Goal: Transaction & Acquisition: Purchase product/service

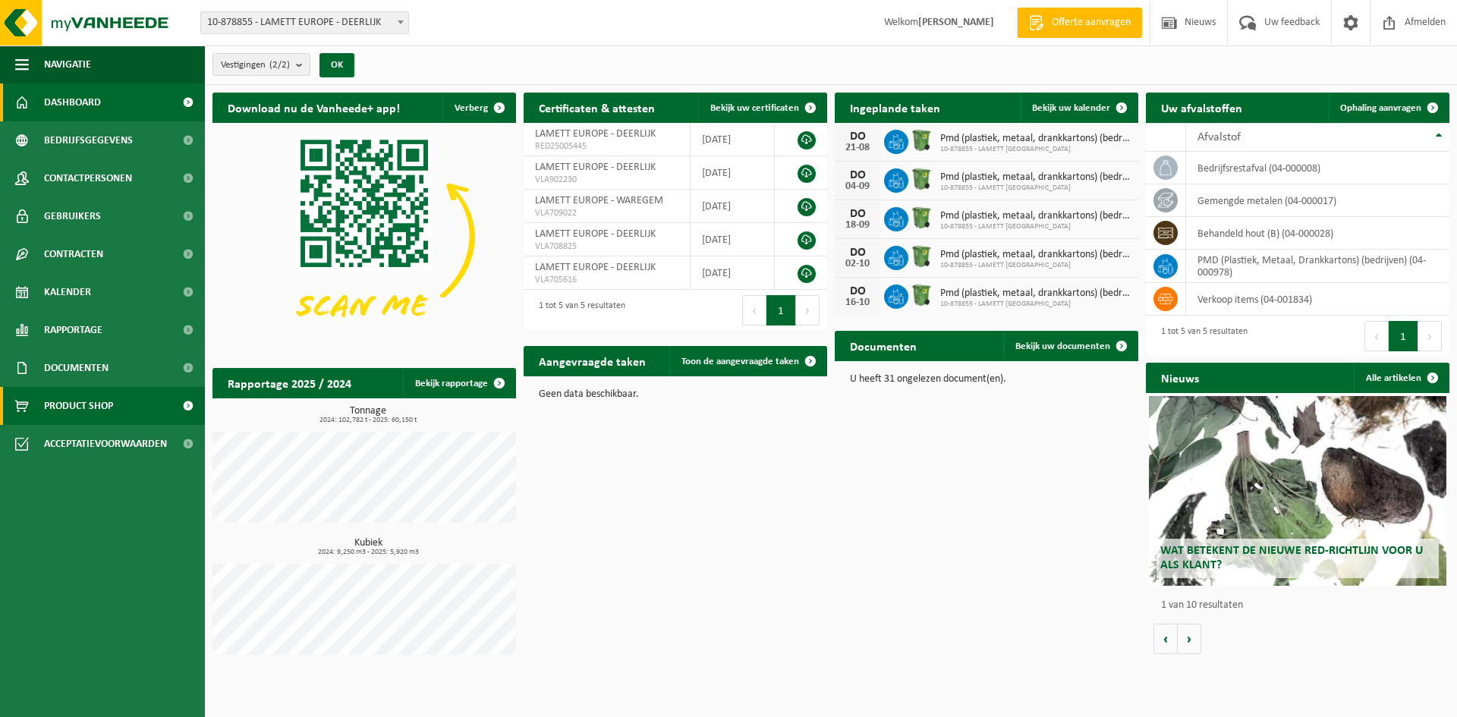
click at [81, 406] on span "Product Shop" at bounding box center [78, 406] width 69 height 38
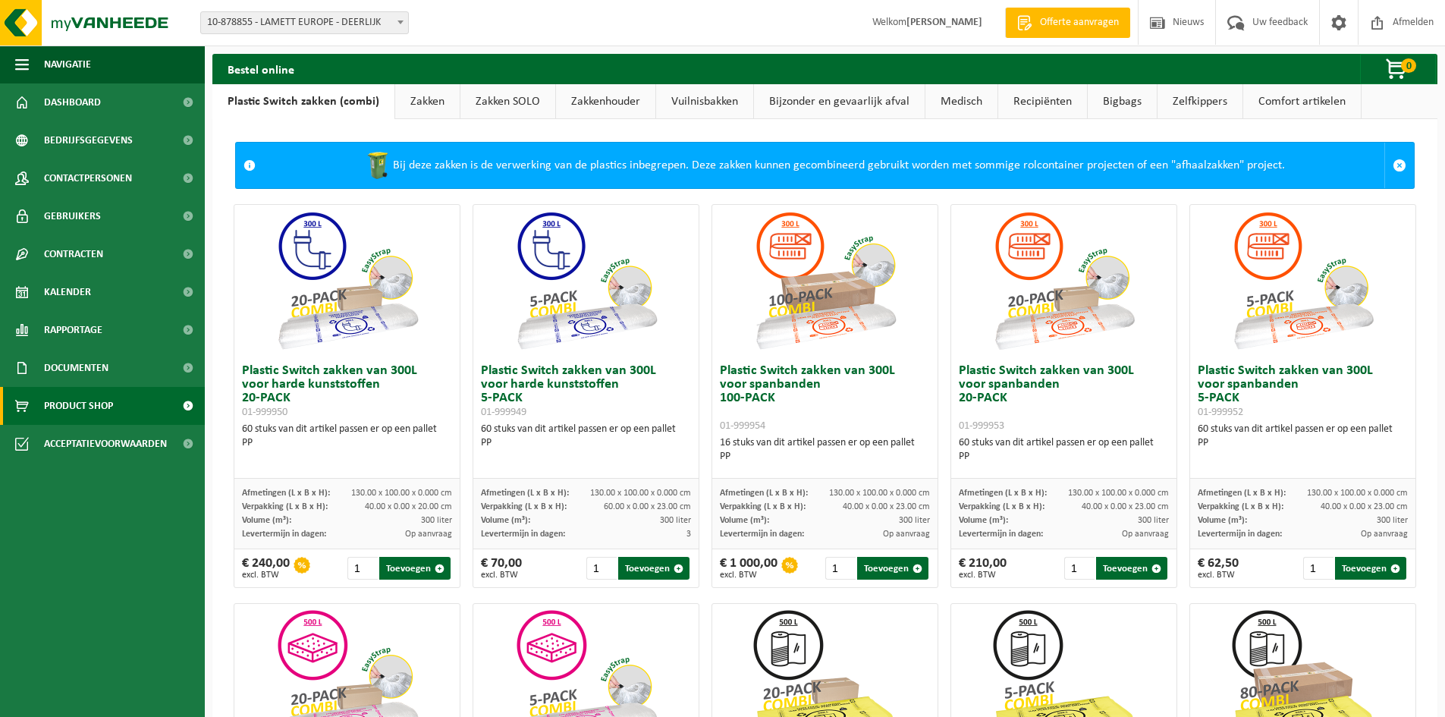
click at [405, 104] on link "Zakken" at bounding box center [427, 101] width 64 height 35
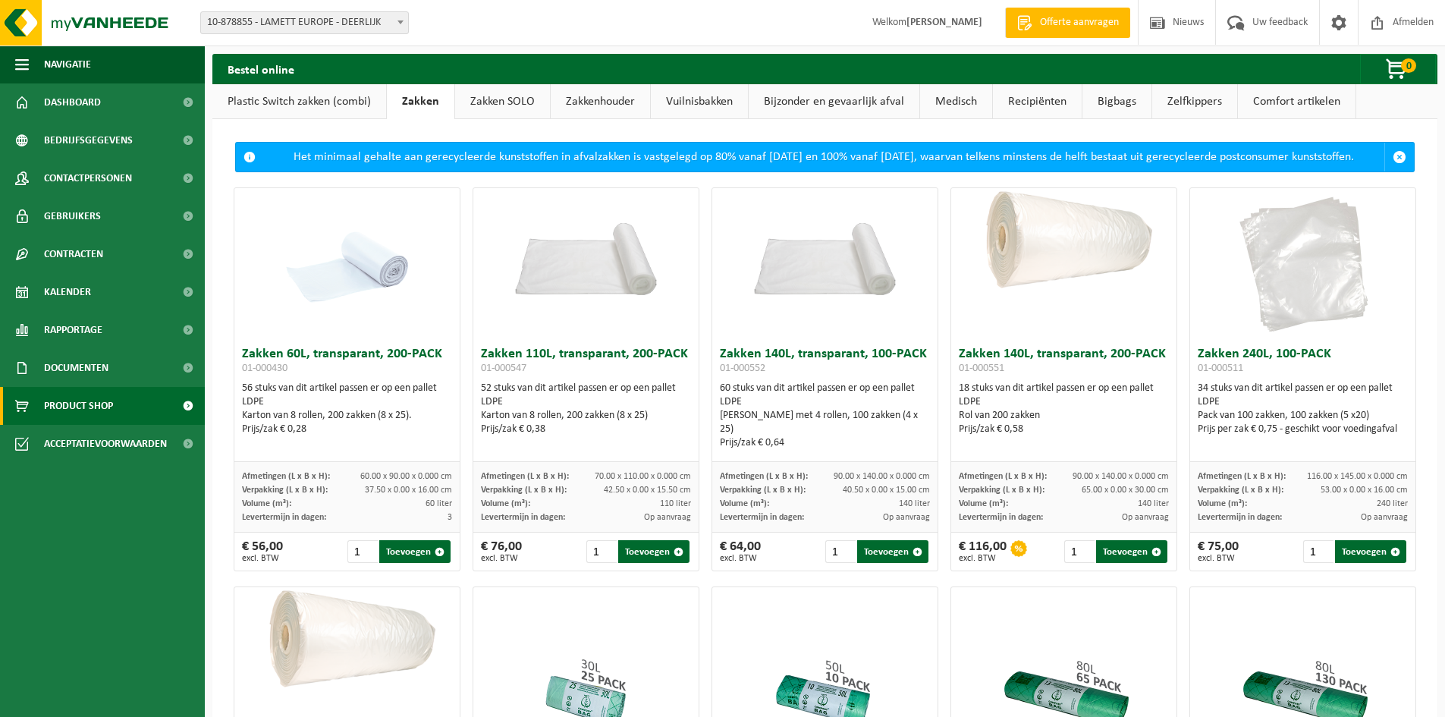
click at [322, 102] on link "Plastic Switch zakken (combi)" at bounding box center [299, 101] width 174 height 35
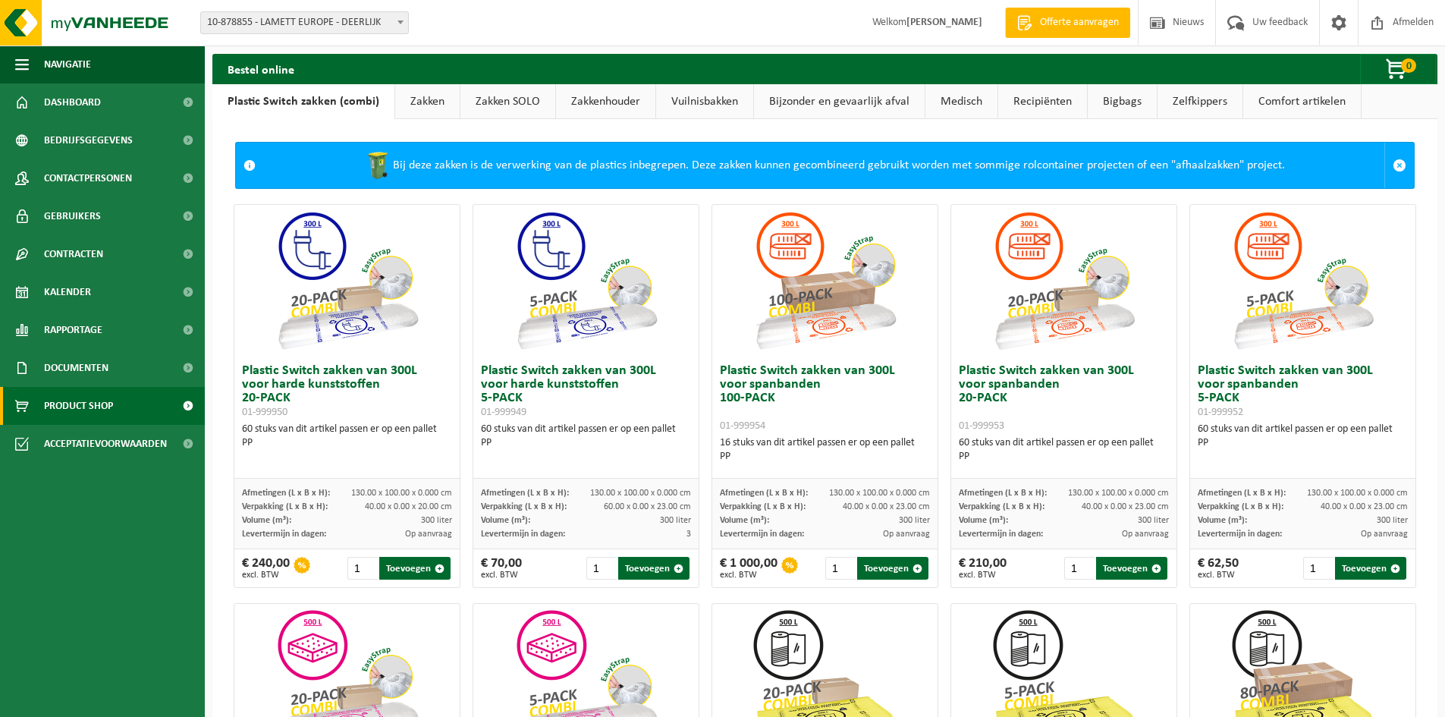
click at [426, 104] on link "Zakken" at bounding box center [427, 101] width 64 height 35
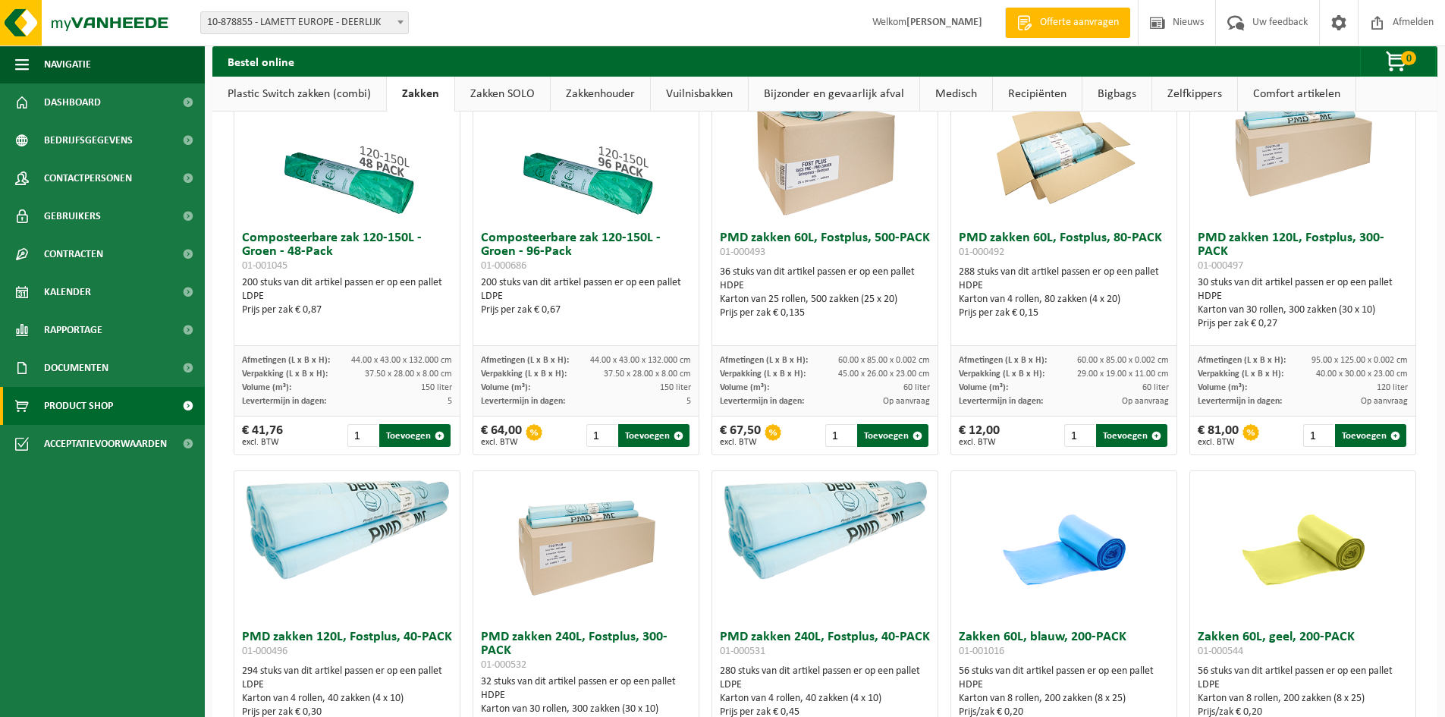
scroll to position [834, 0]
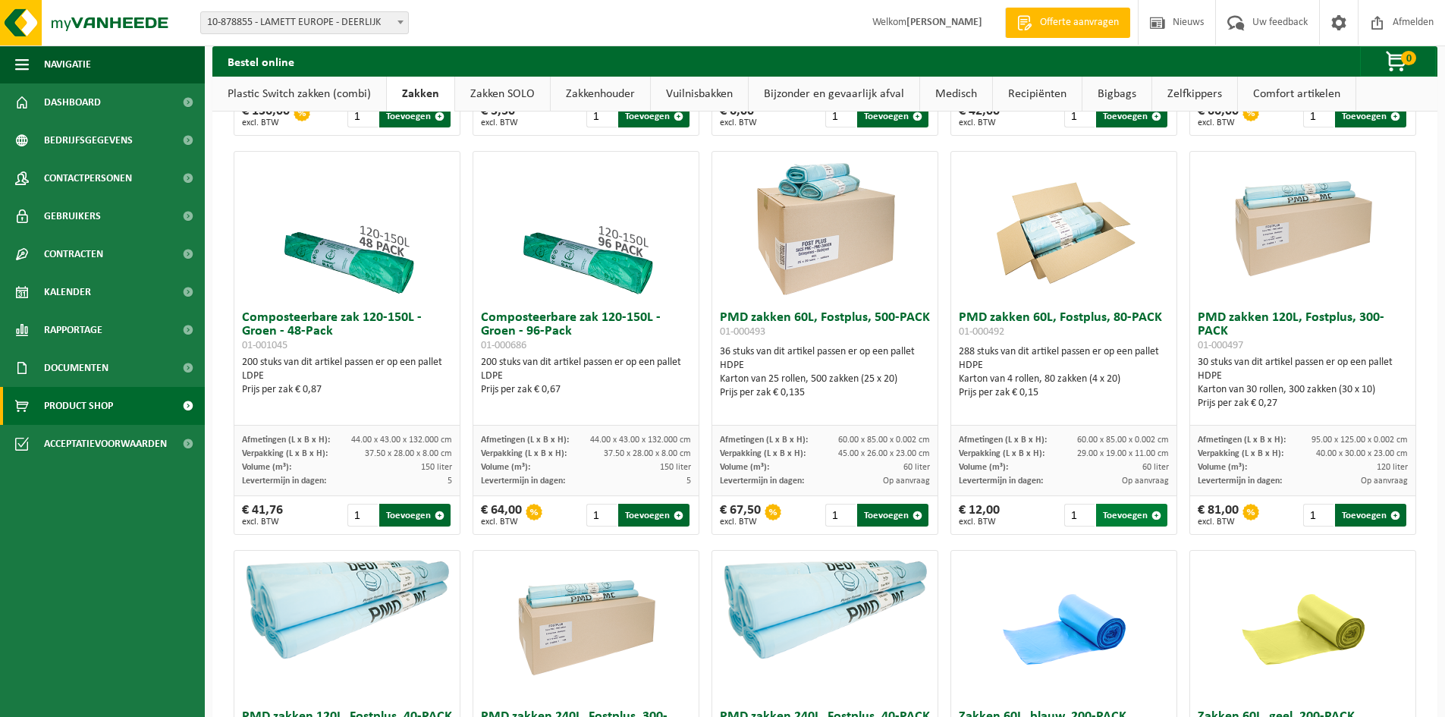
click at [1114, 525] on button "Toevoegen" at bounding box center [1131, 515] width 71 height 23
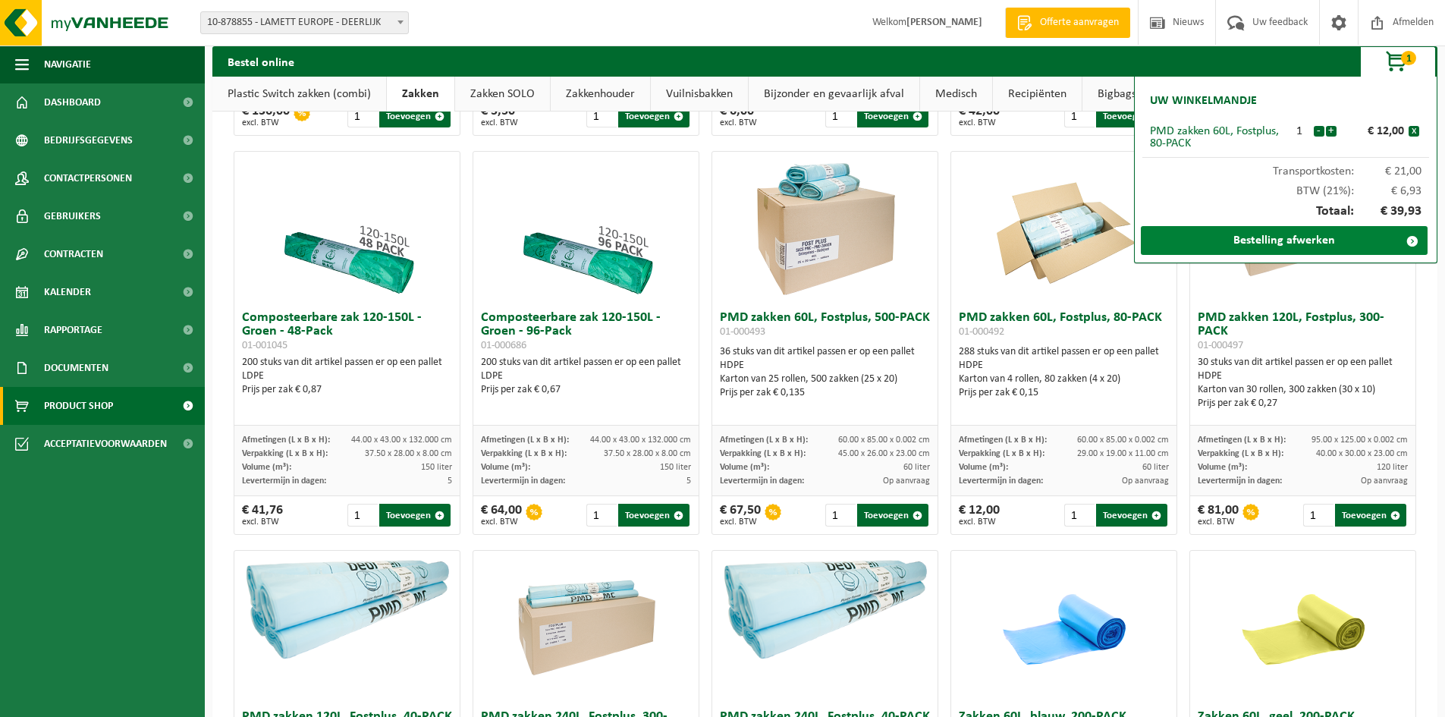
click at [1325, 243] on link "Bestelling afwerken" at bounding box center [1284, 240] width 287 height 29
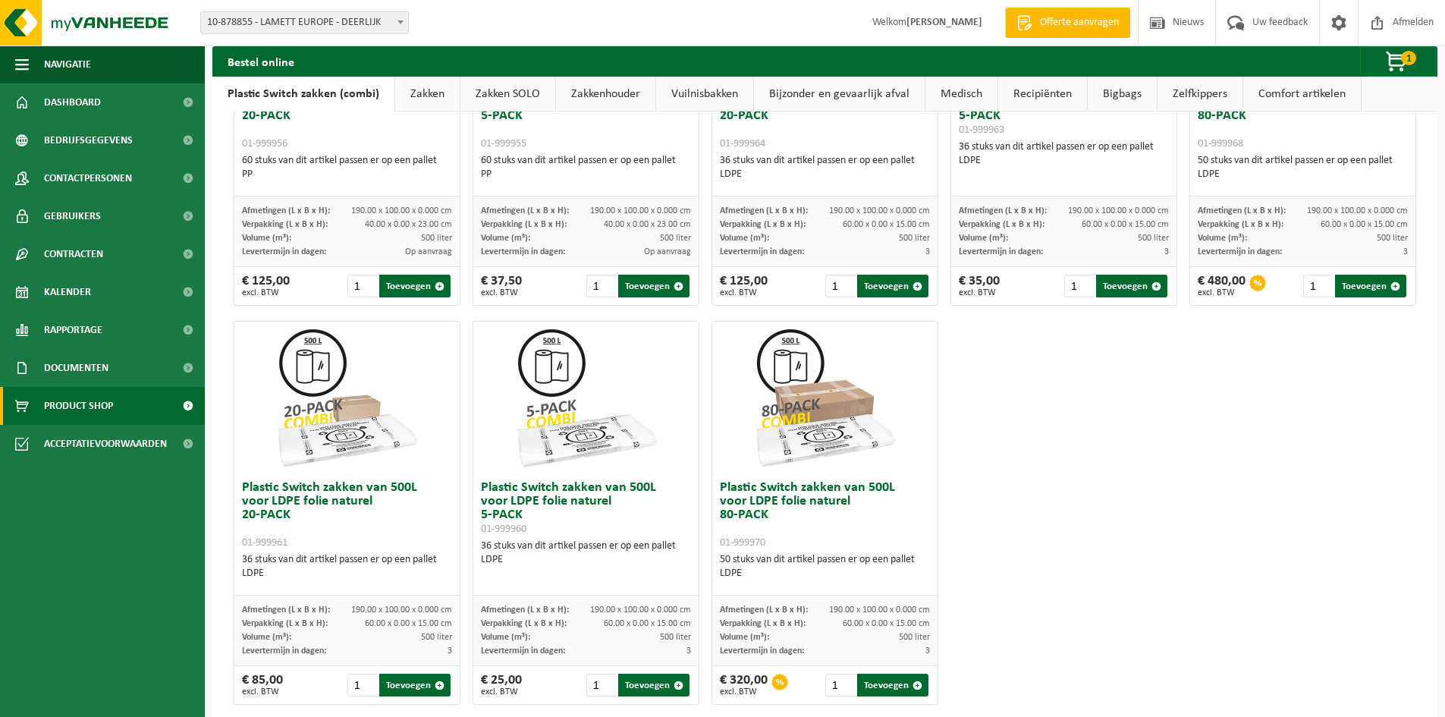
scroll to position [707, 0]
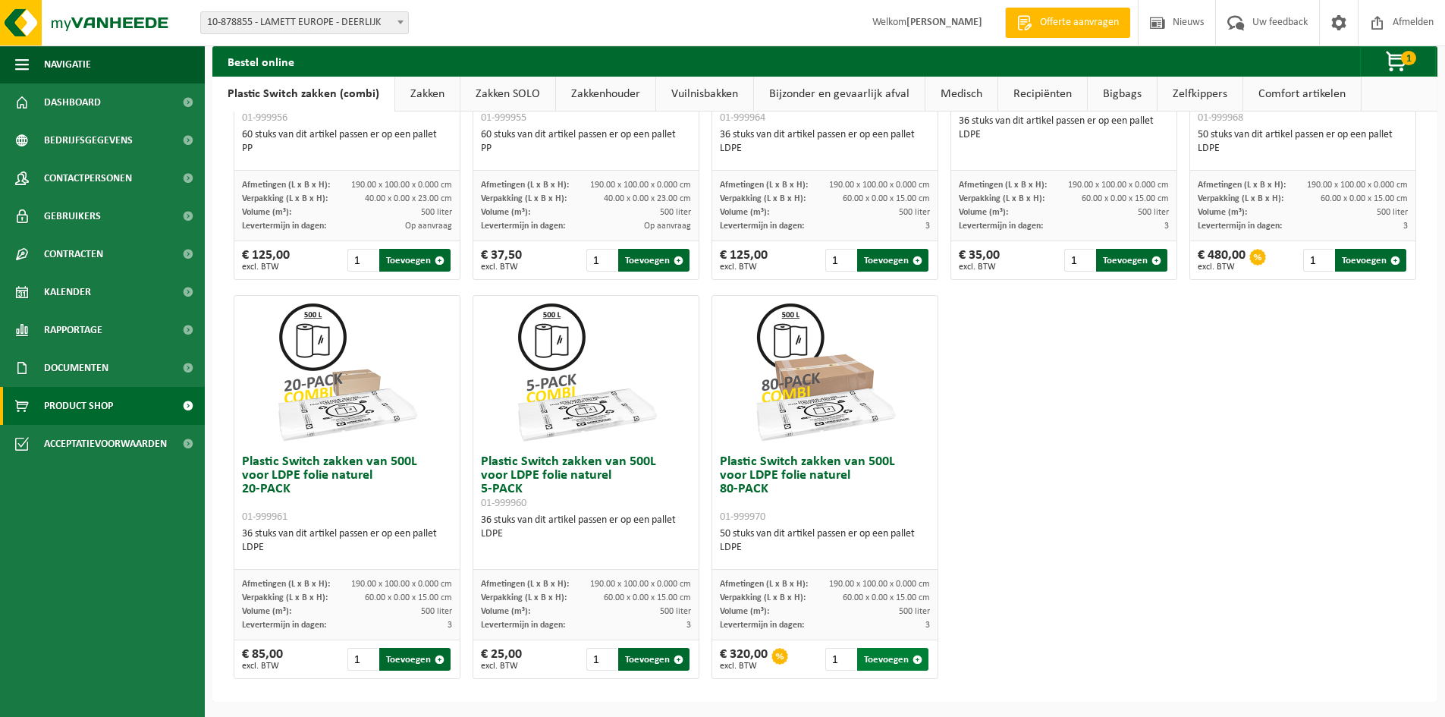
click at [876, 663] on button "Toevoegen" at bounding box center [892, 659] width 71 height 23
click at [1398, 60] on span "button" at bounding box center [1397, 62] width 76 height 30
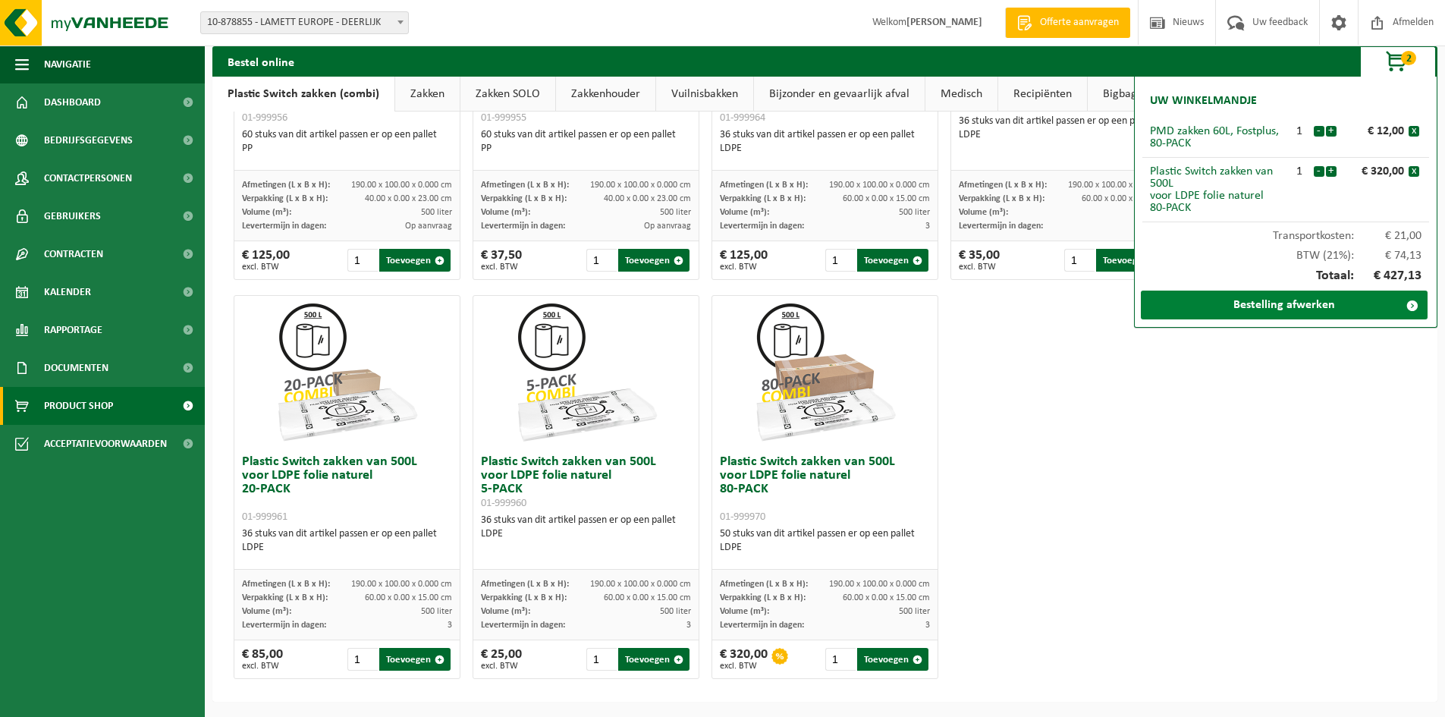
click at [1315, 305] on link "Bestelling afwerken" at bounding box center [1284, 305] width 287 height 29
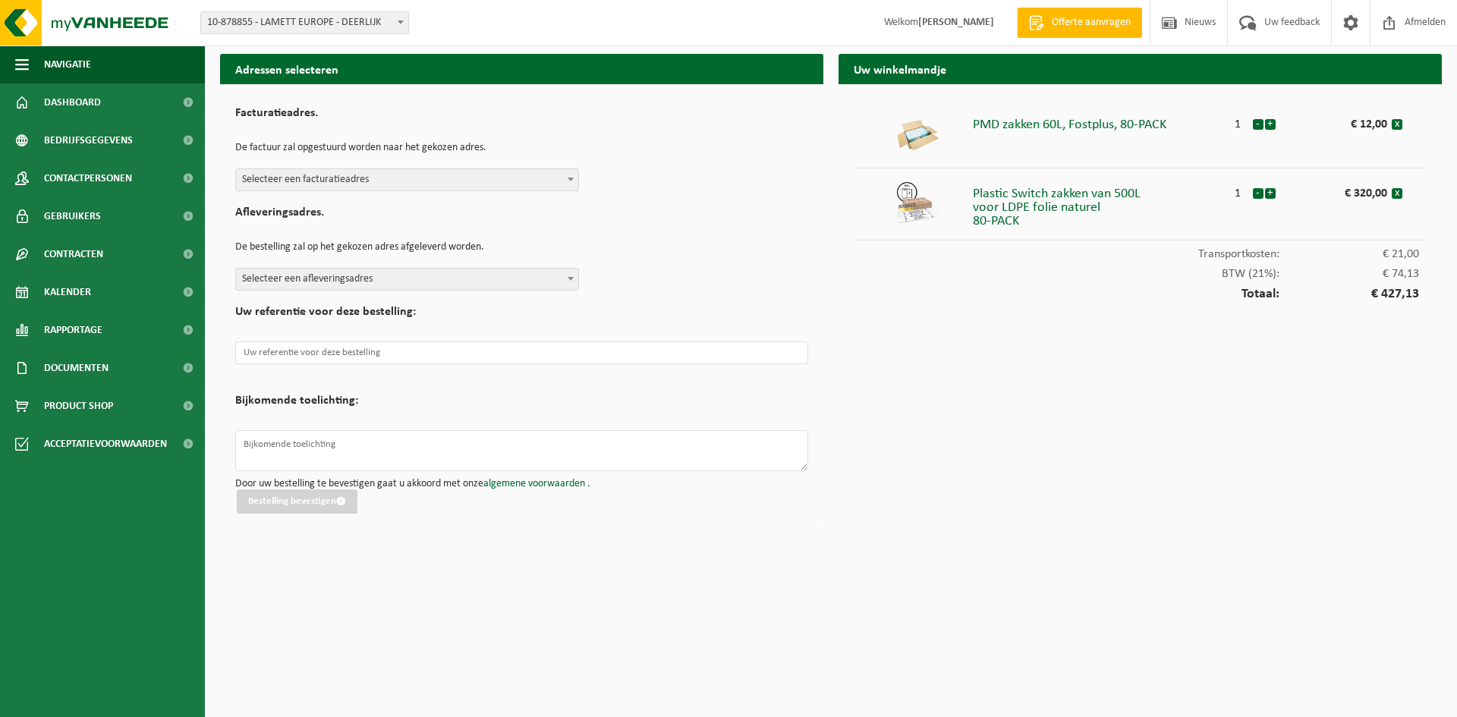
click at [321, 175] on span "Selecteer een facturatieadres" at bounding box center [407, 179] width 342 height 21
click at [352, 283] on span "Selecteer een afleveringsadres" at bounding box center [407, 279] width 342 height 21
click at [313, 503] on button "Bestelling bevestigen" at bounding box center [297, 501] width 121 height 24
